Goal: Find contact information: Obtain details needed to contact an individual or organization

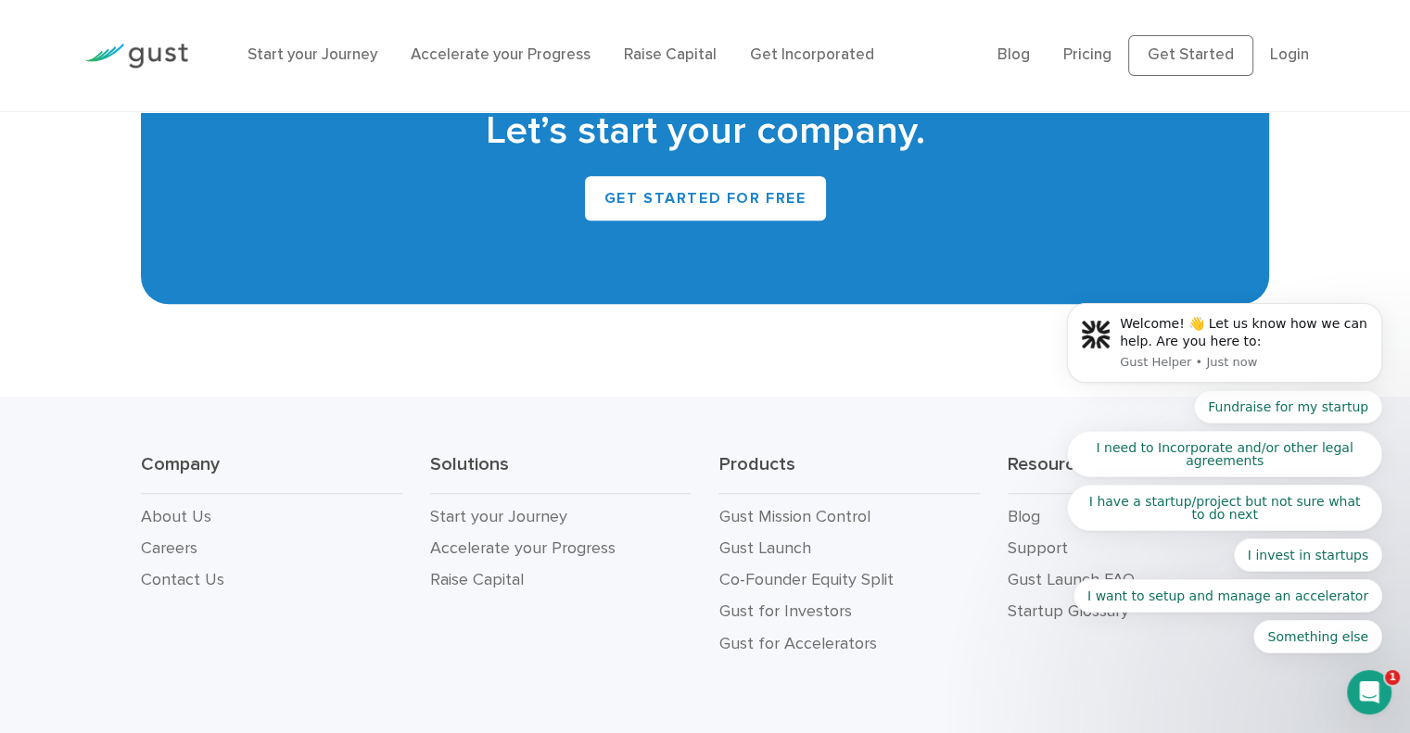
scroll to position [8447, 0]
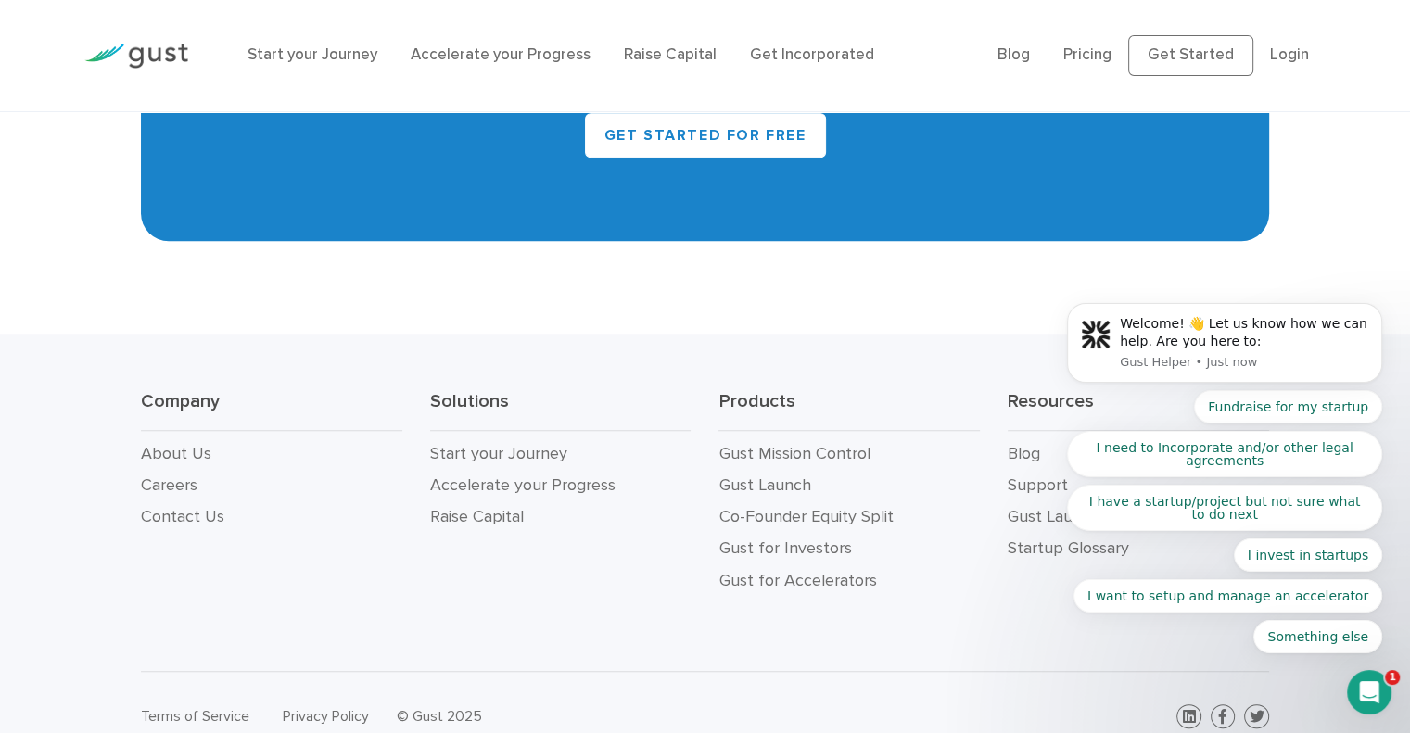
click at [223, 502] on li "Contact Us" at bounding box center [271, 518] width 261 height 32
click at [198, 507] on link "Contact Us" at bounding box center [182, 516] width 83 height 19
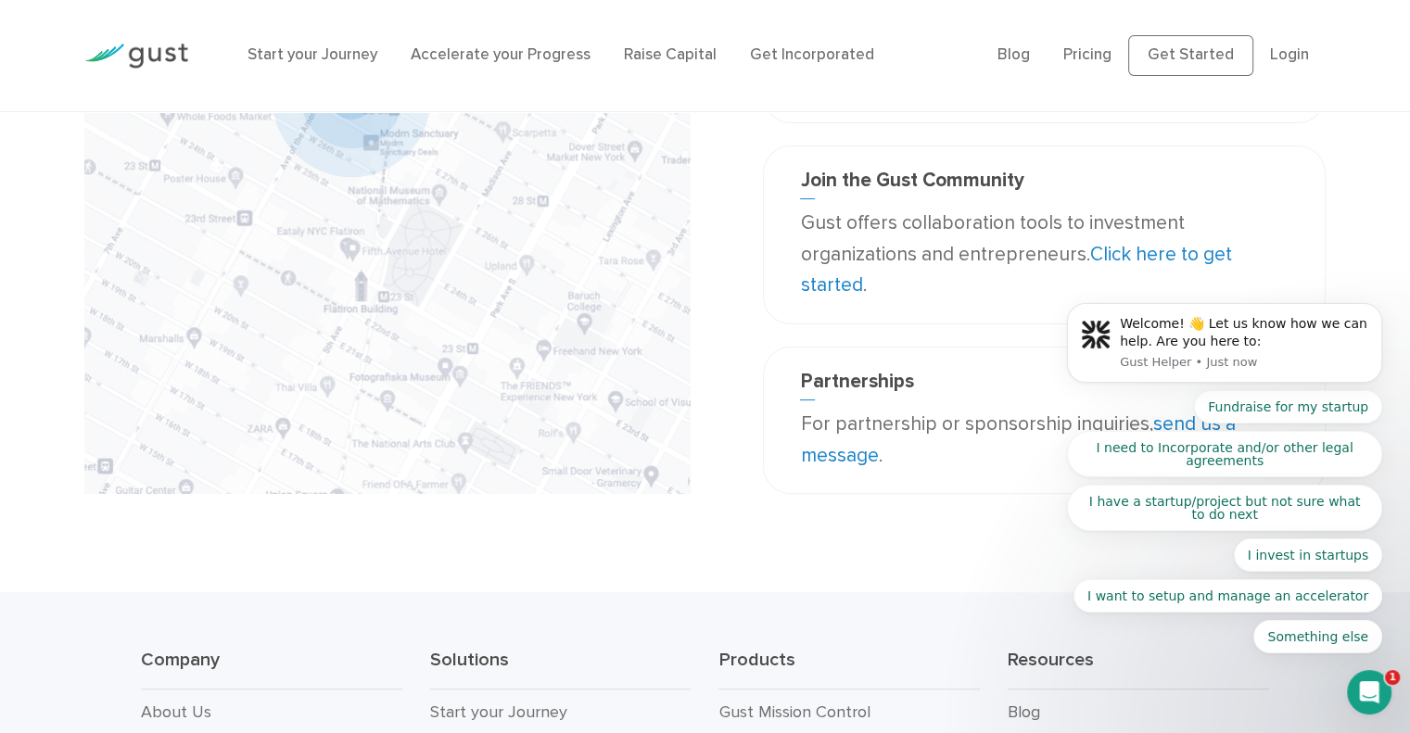
scroll to position [426, 0]
